Goal: Navigation & Orientation: Find specific page/section

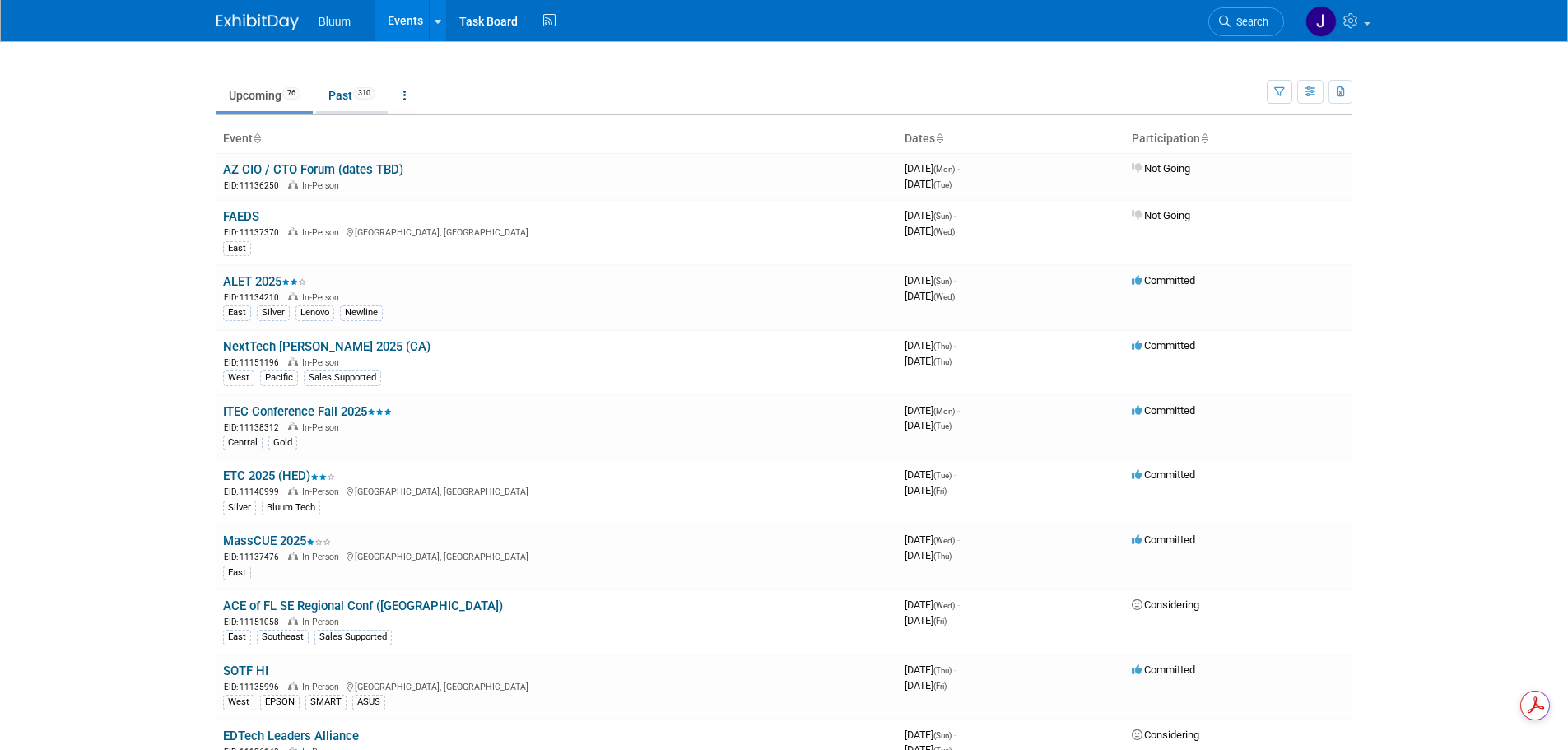
click at [355, 92] on link "Past 310" at bounding box center [351, 95] width 72 height 31
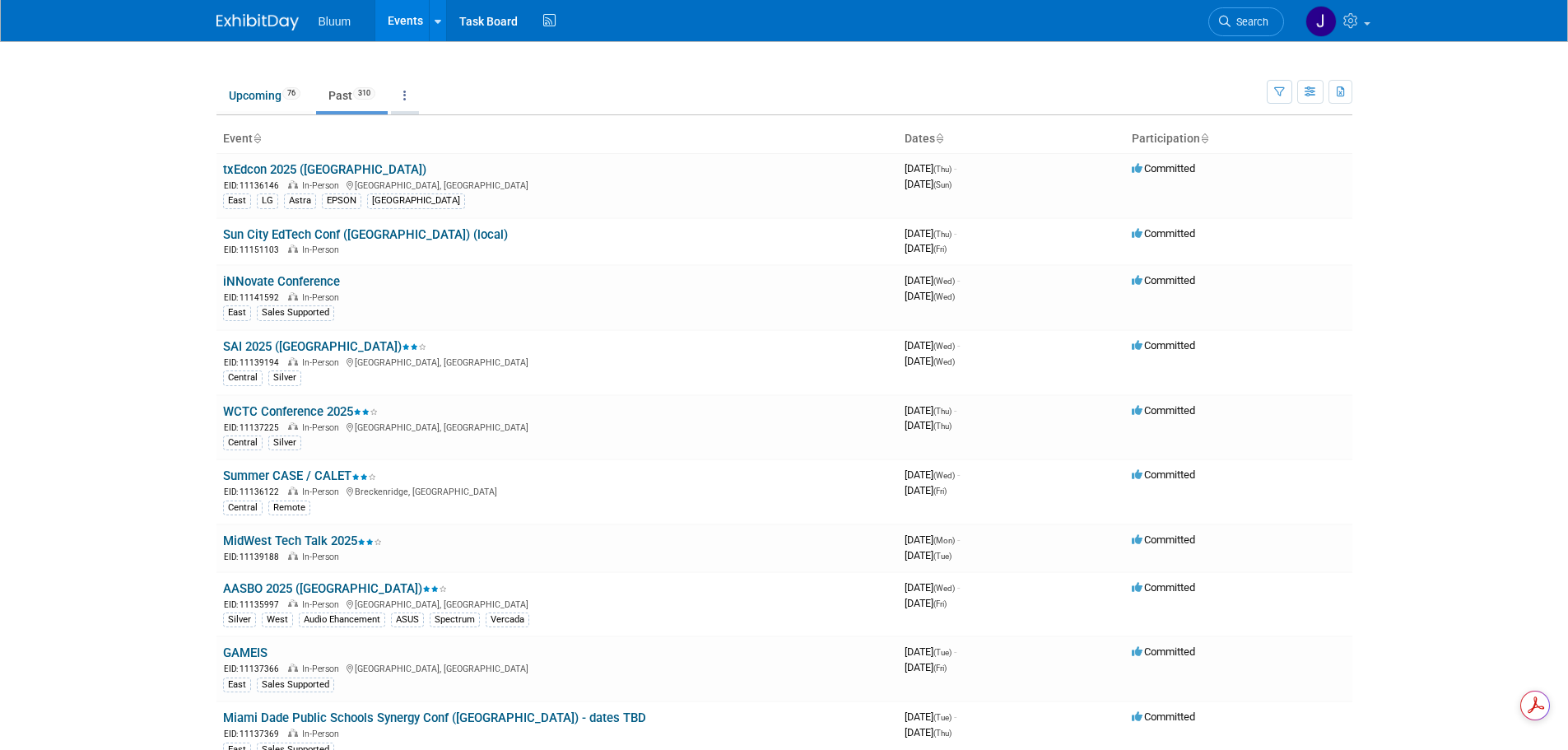
click at [414, 96] on link at bounding box center [405, 95] width 28 height 31
click at [439, 26] on div at bounding box center [438, 21] width 6 height 16
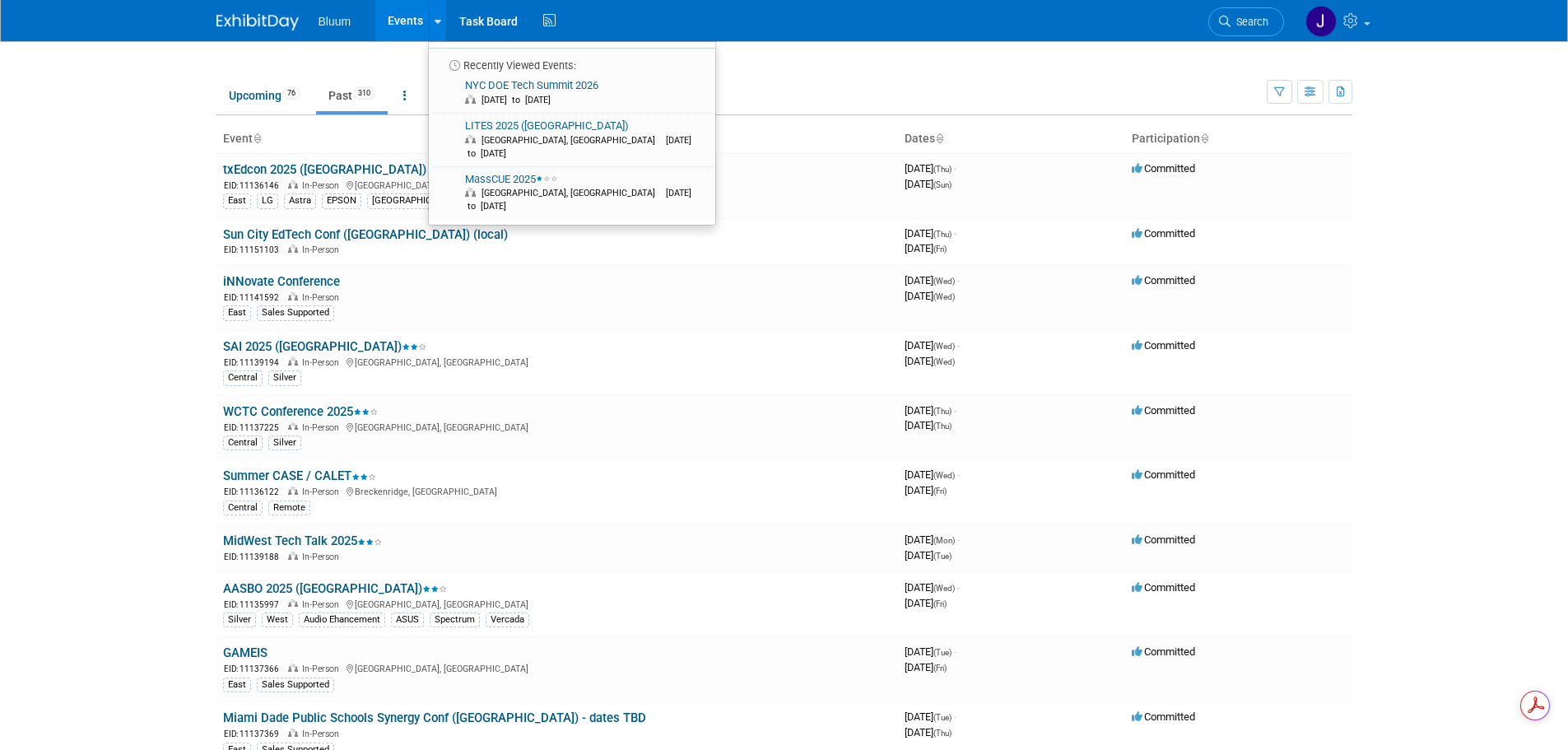
click at [371, 70] on td "Upcoming 76 Past 310 All Events 386 Past and Upcoming Grouped Annually Events g…" at bounding box center [741, 88] width 1050 height 54
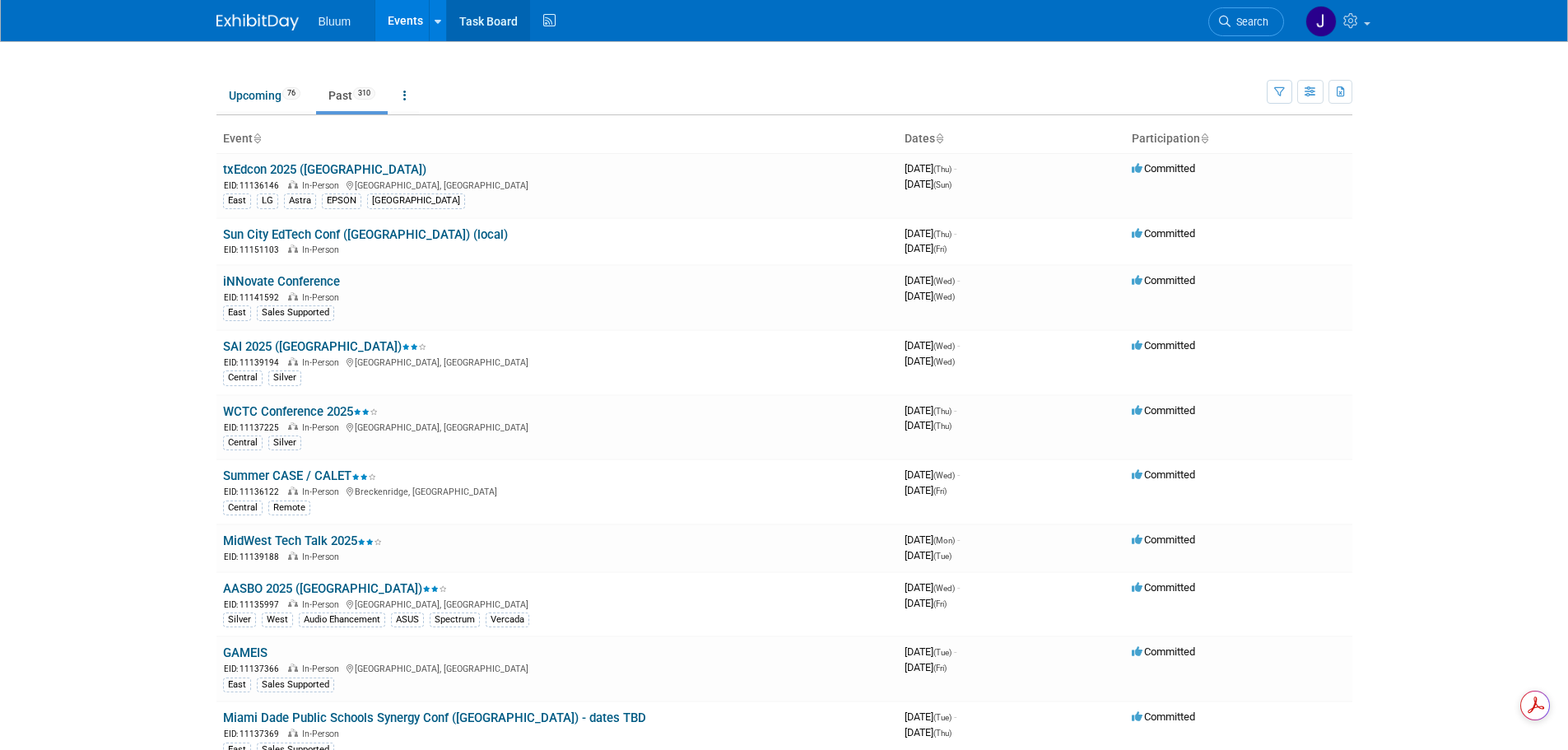
click at [505, 22] on link "Task Board" at bounding box center [488, 20] width 84 height 41
click at [415, 94] on link at bounding box center [405, 95] width 28 height 31
click at [353, 97] on link "Past 310" at bounding box center [351, 95] width 72 height 31
